Goal: Information Seeking & Learning: Learn about a topic

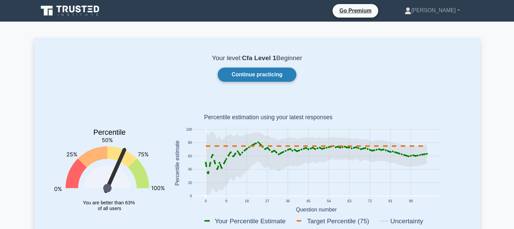
click at [280, 76] on link "Continue practicing" at bounding box center [257, 75] width 78 height 14
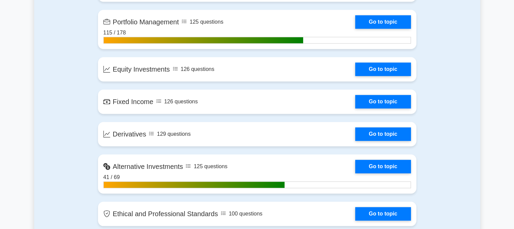
scroll to position [597, 0]
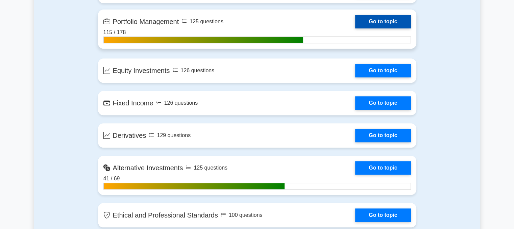
click at [376, 16] on link "Go to topic" at bounding box center [382, 22] width 55 height 14
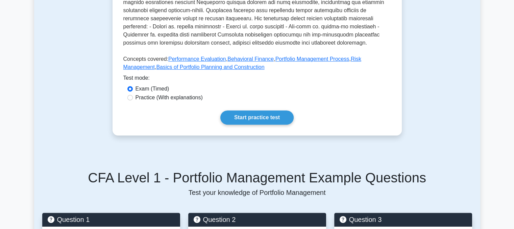
scroll to position [297, 0]
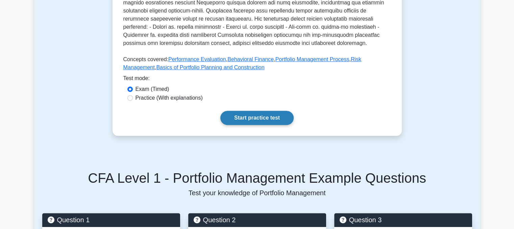
click at [272, 114] on link "Start practice test" at bounding box center [257, 118] width 73 height 14
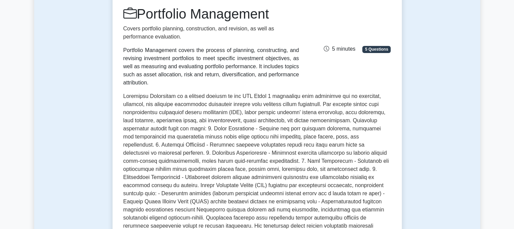
scroll to position [0, 0]
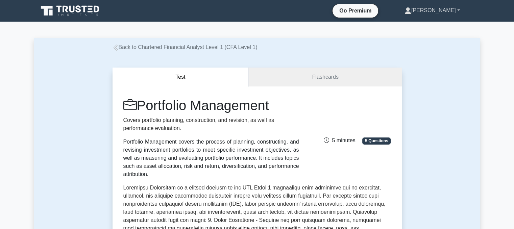
click at [412, 7] on icon at bounding box center [408, 10] width 7 height 7
click at [427, 23] on link "Profile" at bounding box center [415, 26] width 53 height 11
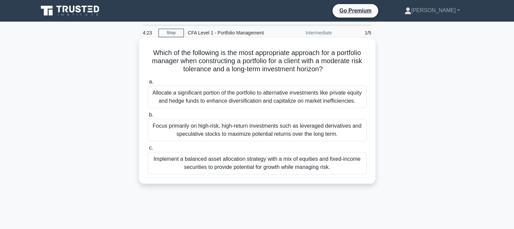
click at [237, 166] on div "Implement a balanced asset allocation strategy with a mix of equities and fixed…" at bounding box center [257, 163] width 219 height 22
click at [148, 151] on input "c. Implement a balanced asset allocation strategy with a mix of equities and fi…" at bounding box center [148, 148] width 0 height 4
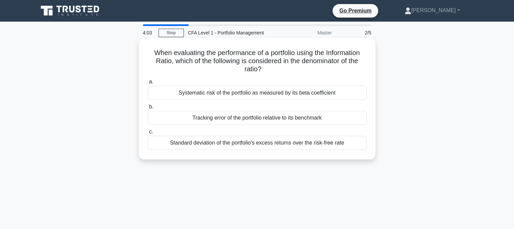
click at [230, 117] on div "Tracking error of the portfolio relative to its benchmark" at bounding box center [257, 118] width 219 height 14
click at [148, 109] on input "b. Tracking error of the portfolio relative to its benchmark" at bounding box center [148, 107] width 0 height 4
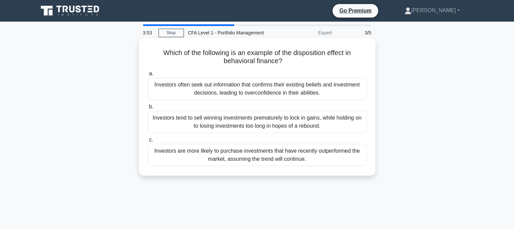
click at [239, 89] on div "Investors often seek out information that confirms their existing beliefs and i…" at bounding box center [257, 89] width 219 height 22
click at [148, 76] on input "a. Investors often seek out information that confirms their existing beliefs an…" at bounding box center [148, 74] width 0 height 4
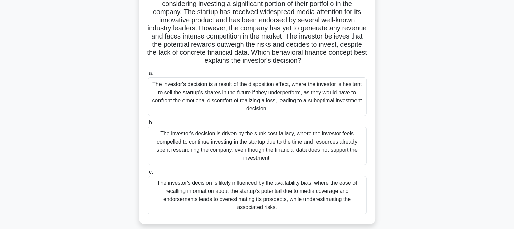
scroll to position [59, 0]
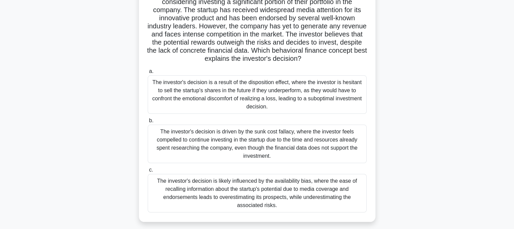
click at [258, 184] on div "The investor's decision is likely influenced by the availability bias, where th…" at bounding box center [257, 193] width 219 height 39
click at [148, 172] on input "c. The investor's decision is likely influenced by the availability bias, where…" at bounding box center [148, 170] width 0 height 4
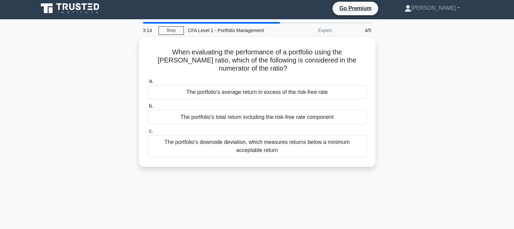
scroll to position [0, 0]
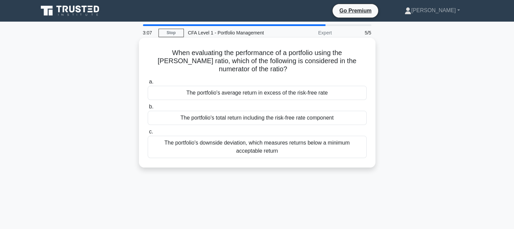
click at [236, 86] on div "The portfolio's average return in excess of the risk-free rate" at bounding box center [257, 93] width 219 height 14
click at [148, 83] on input "a. The portfolio's average return in excess of the risk-free rate" at bounding box center [148, 82] width 0 height 4
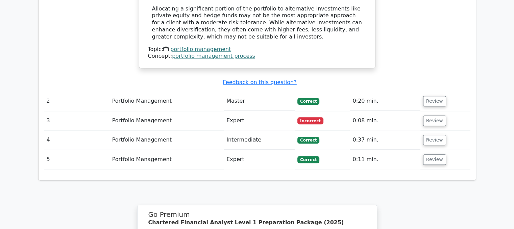
scroll to position [791, 0]
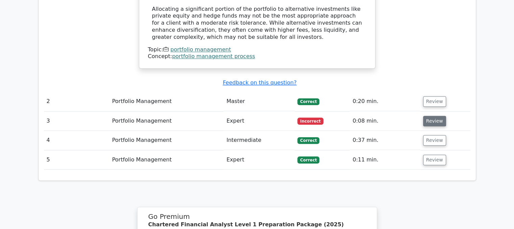
click at [436, 116] on button "Review" at bounding box center [434, 121] width 23 height 10
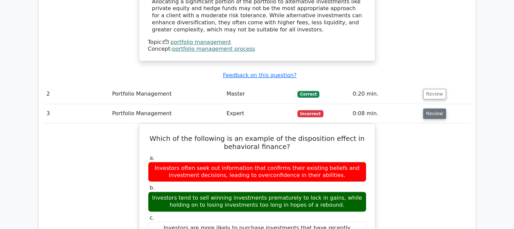
scroll to position [798, 0]
click at [432, 104] on td "Review" at bounding box center [446, 113] width 50 height 19
click at [433, 109] on button "Review" at bounding box center [434, 114] width 23 height 10
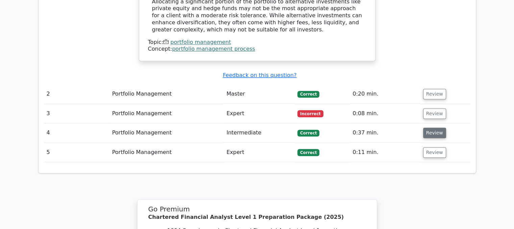
click at [437, 128] on button "Review" at bounding box center [434, 133] width 23 height 10
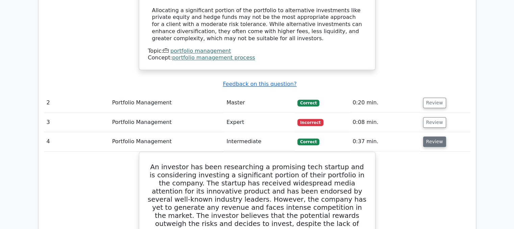
scroll to position [789, 0]
click at [433, 137] on button "Review" at bounding box center [434, 142] width 23 height 10
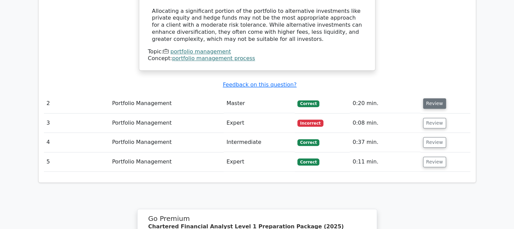
click at [432, 98] on button "Review" at bounding box center [434, 103] width 23 height 10
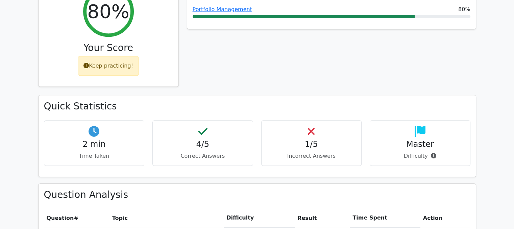
scroll to position [258, 0]
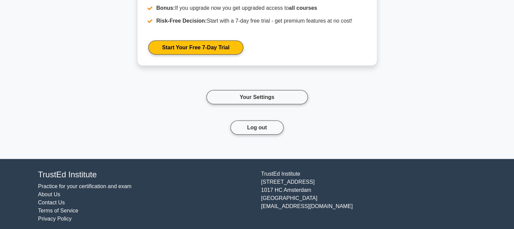
scroll to position [1633, 0]
